Goal: Download file/media

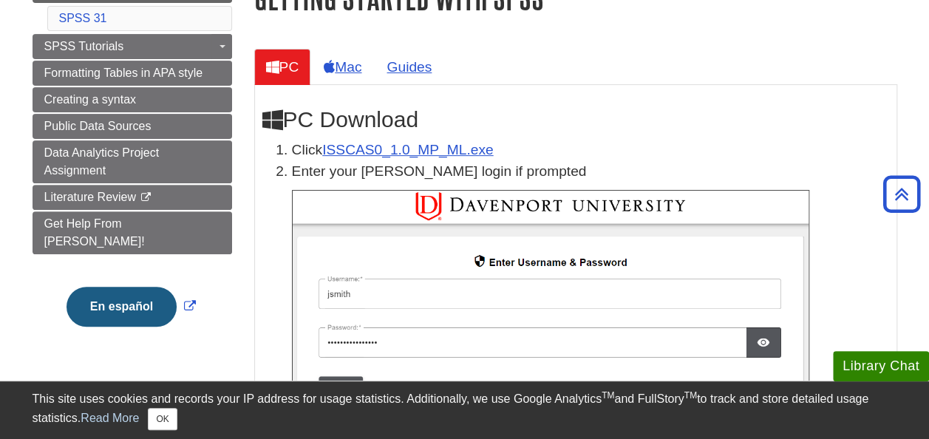
scroll to position [257, 0]
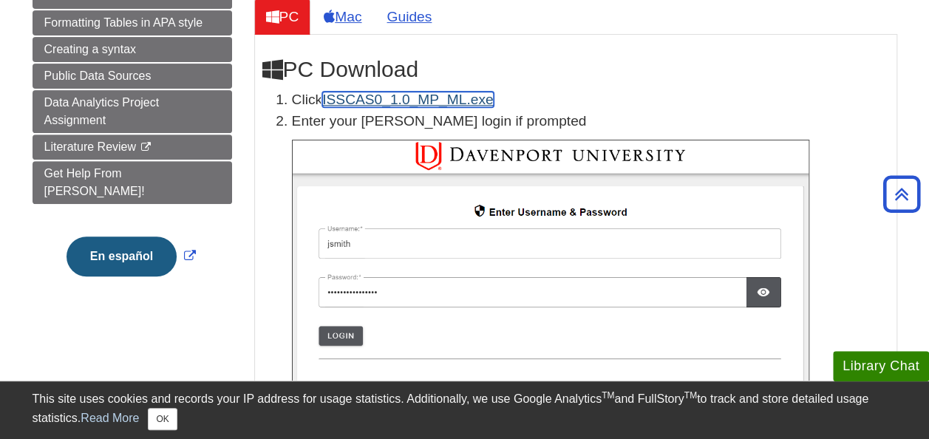
click at [384, 101] on link "ISSCAS0_1.0_MP_ML.exe" at bounding box center [407, 100] width 171 height 16
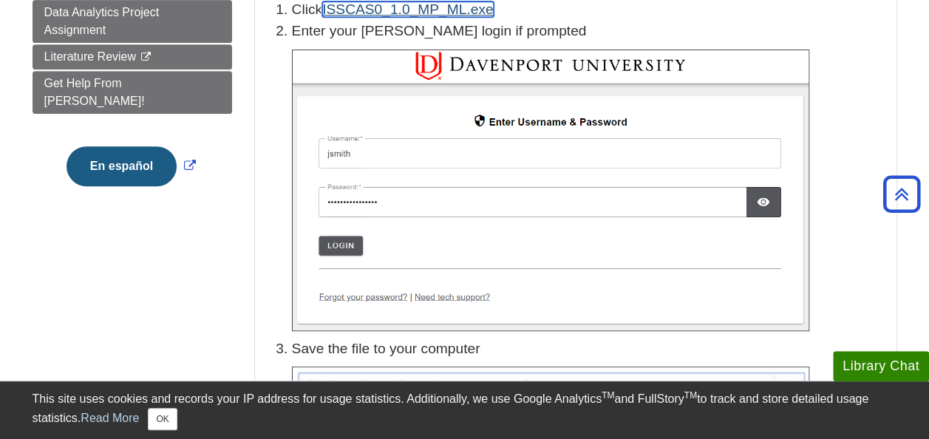
scroll to position [347, 0]
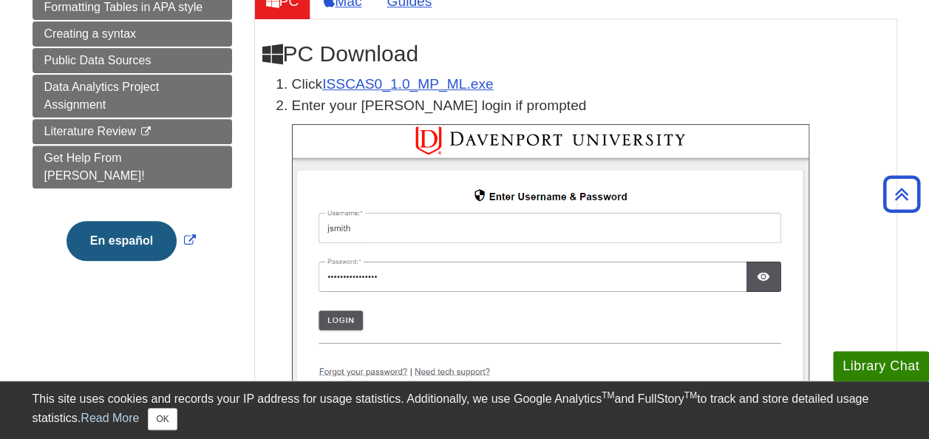
scroll to position [274, 0]
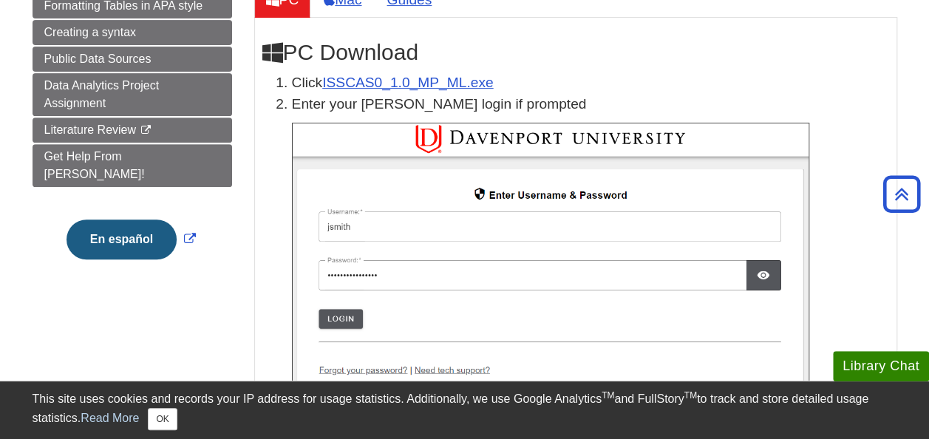
click at [863, 87] on li "Click ISSCAS0_1.0_MP_ML.exe" at bounding box center [590, 82] width 597 height 21
click at [170, 422] on button "OK" at bounding box center [162, 419] width 29 height 22
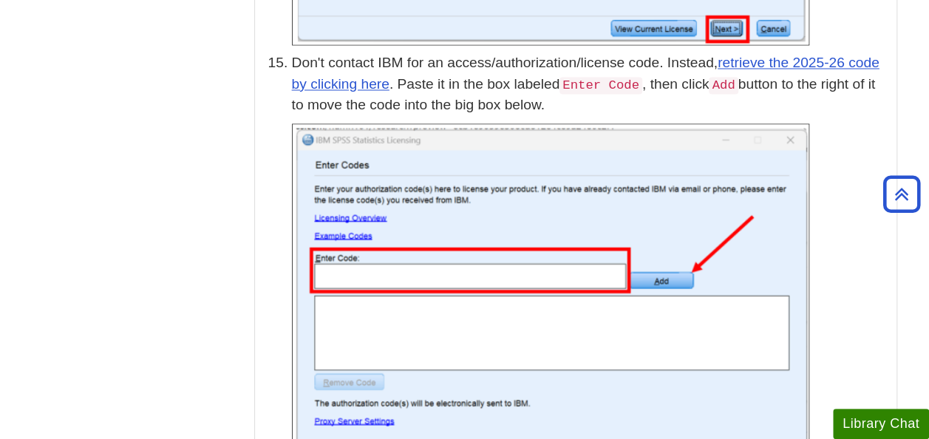
scroll to position [4059, 0]
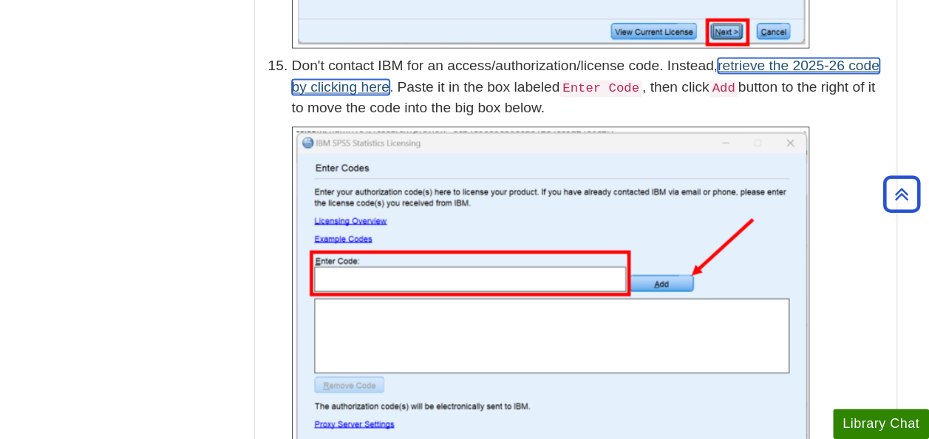
click at [747, 58] on link "retrieve the 2025-26 code by clicking here" at bounding box center [586, 76] width 588 height 37
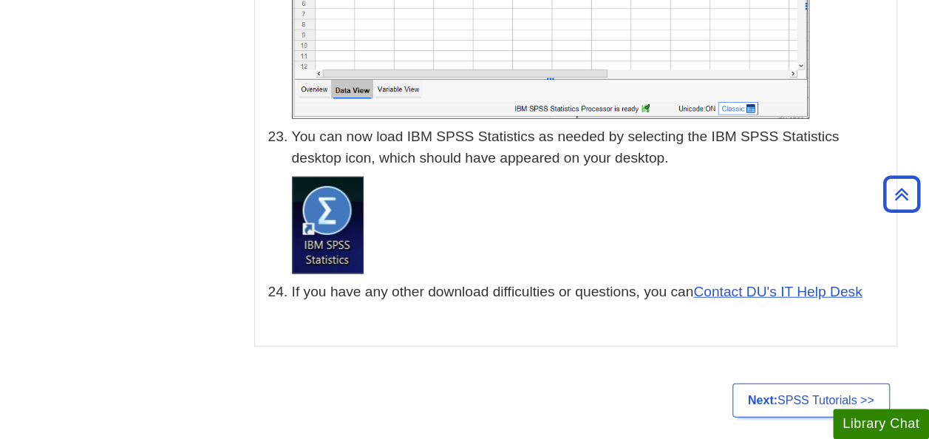
scroll to position [7339, 0]
